Goal: Navigation & Orientation: Find specific page/section

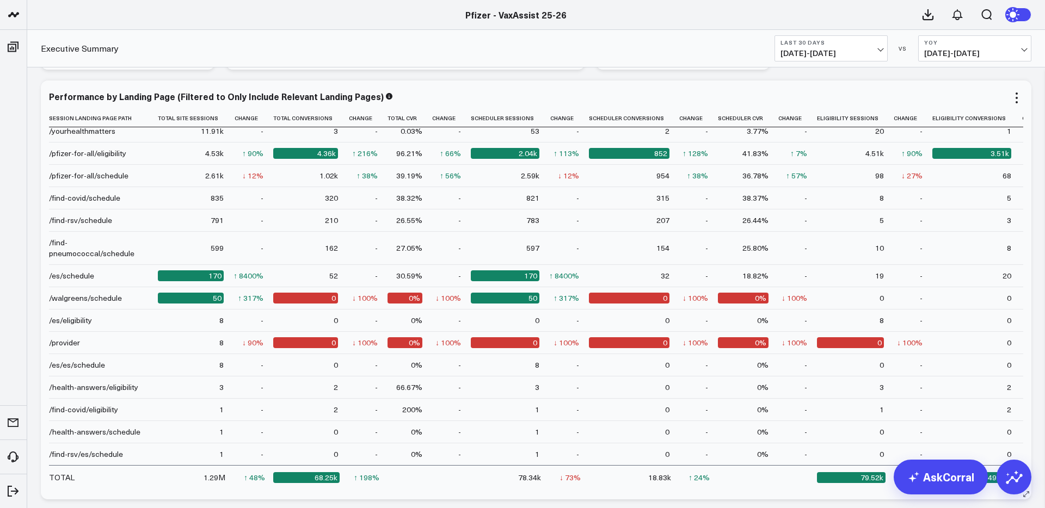
scroll to position [1865, 0]
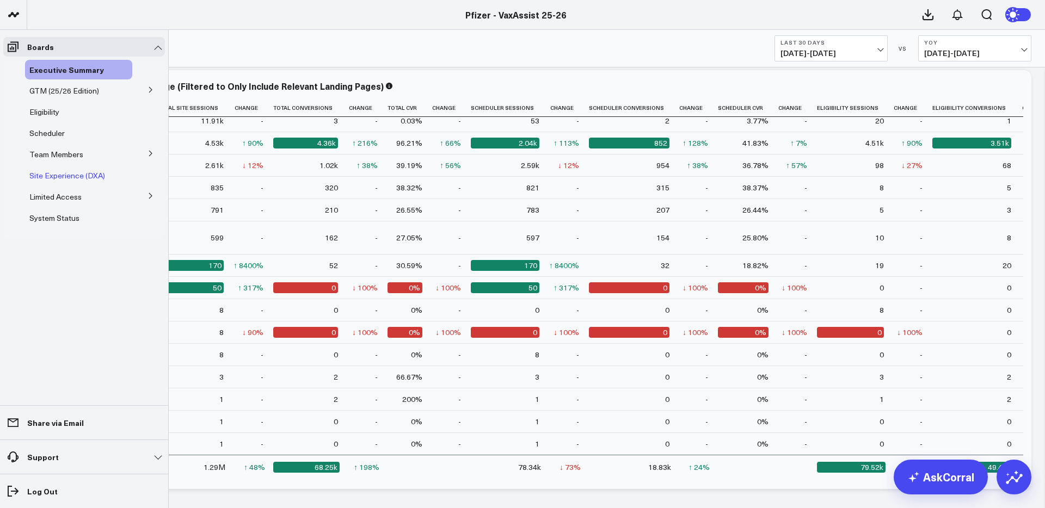
click at [61, 177] on span "Site Experience (DXA)" at bounding box center [67, 175] width 76 height 10
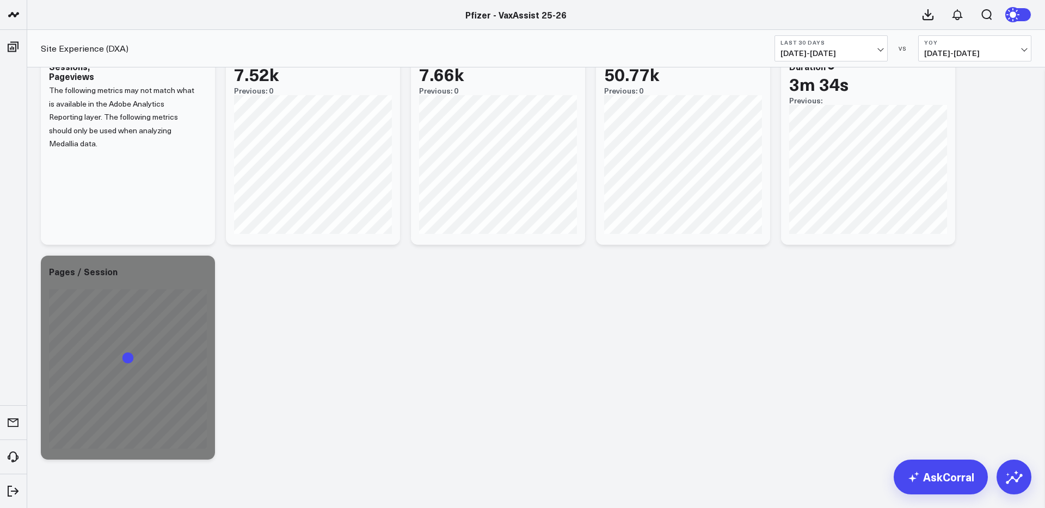
scroll to position [2193, 0]
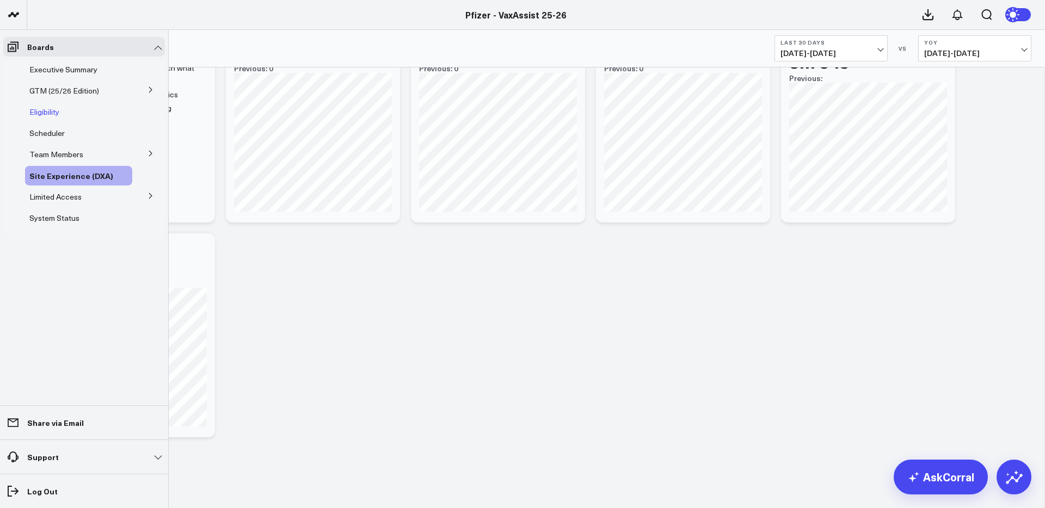
click at [44, 114] on span "Eligibility" at bounding box center [44, 112] width 30 height 10
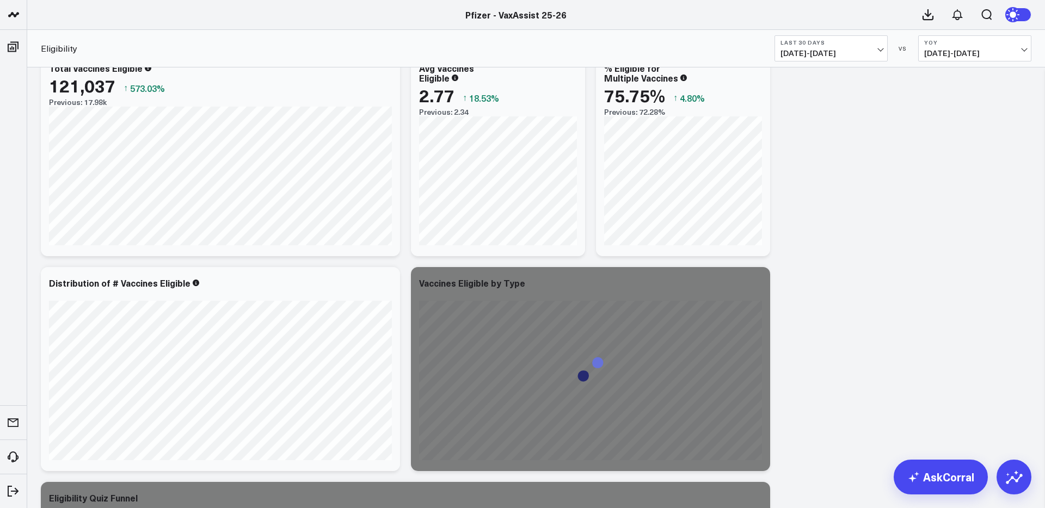
scroll to position [297, 0]
